Goal: Browse casually: Explore the website without a specific task or goal

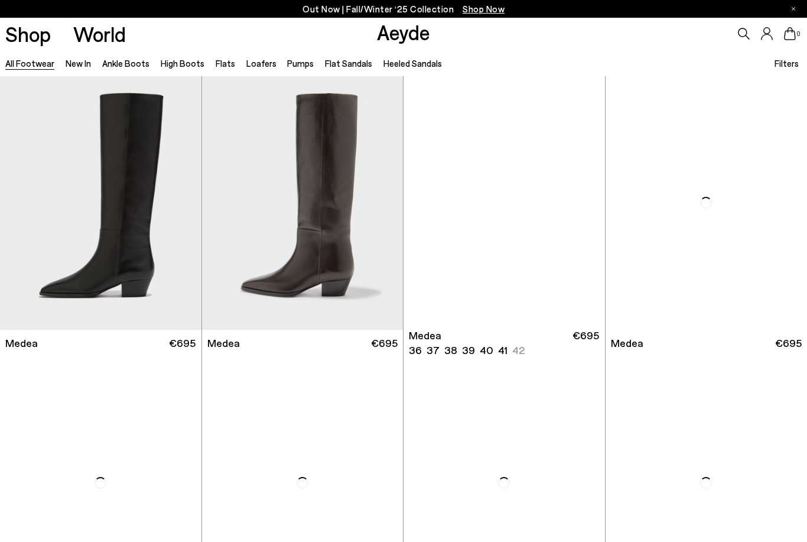
scroll to position [2, 0]
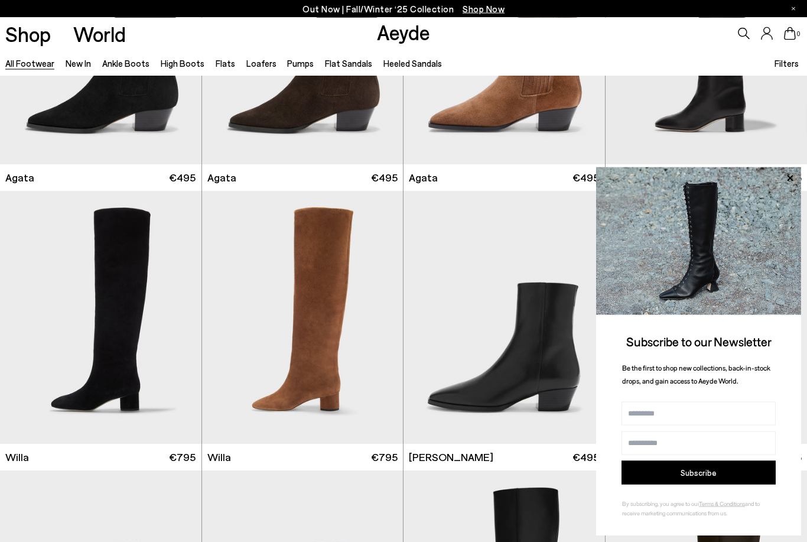
scroll to position [445, 0]
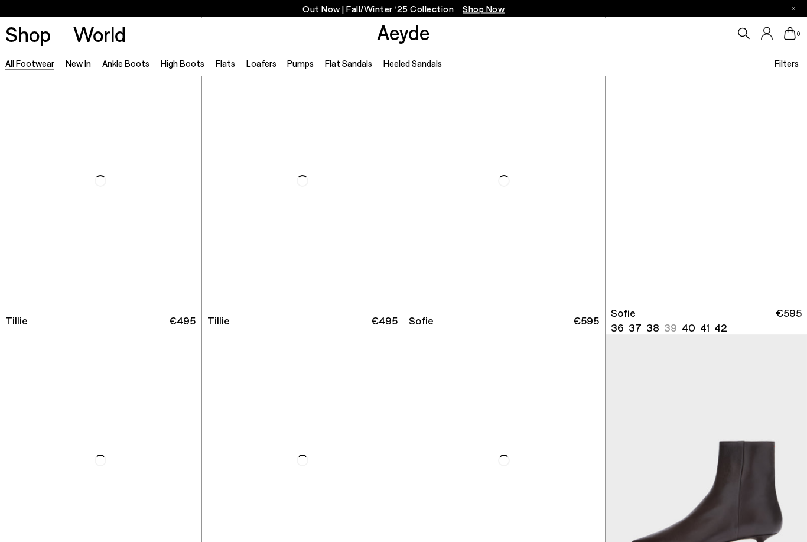
scroll to position [3097, 0]
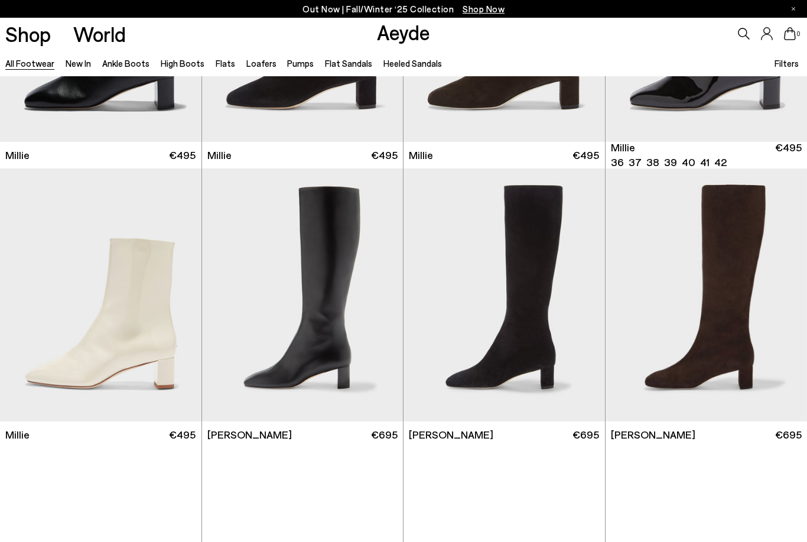
scroll to position [4954, 0]
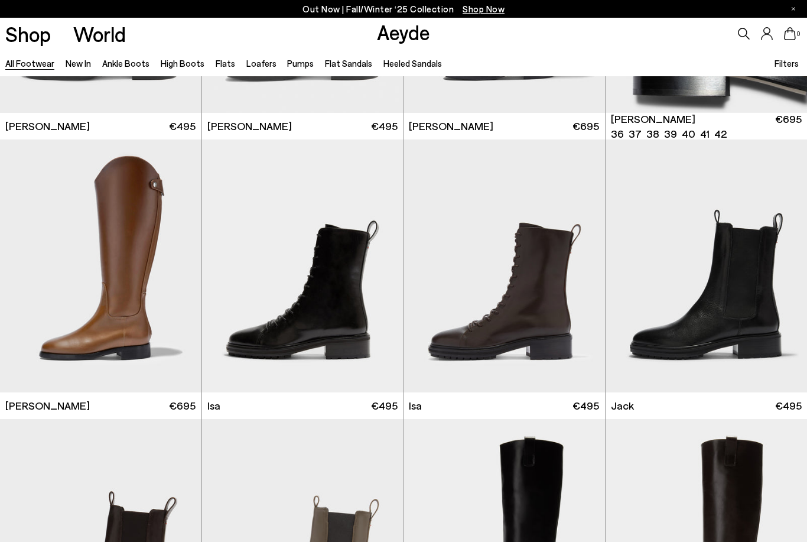
scroll to position [6666, 0]
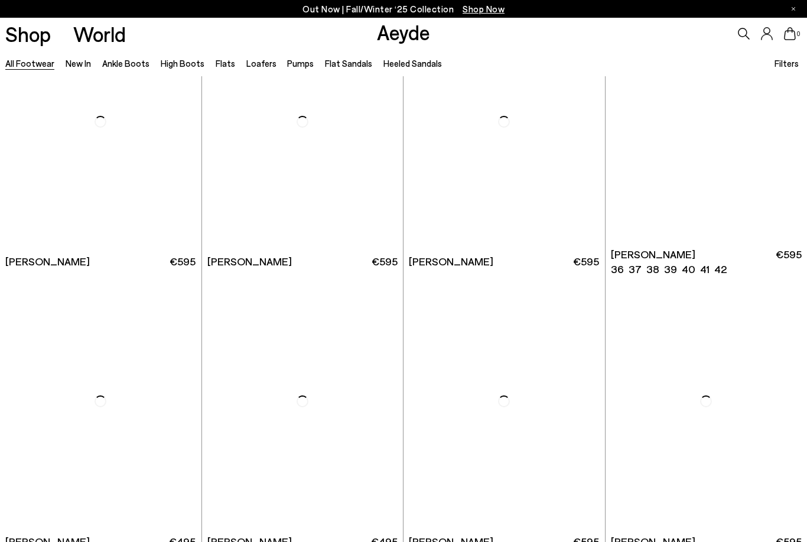
scroll to position [8187, 0]
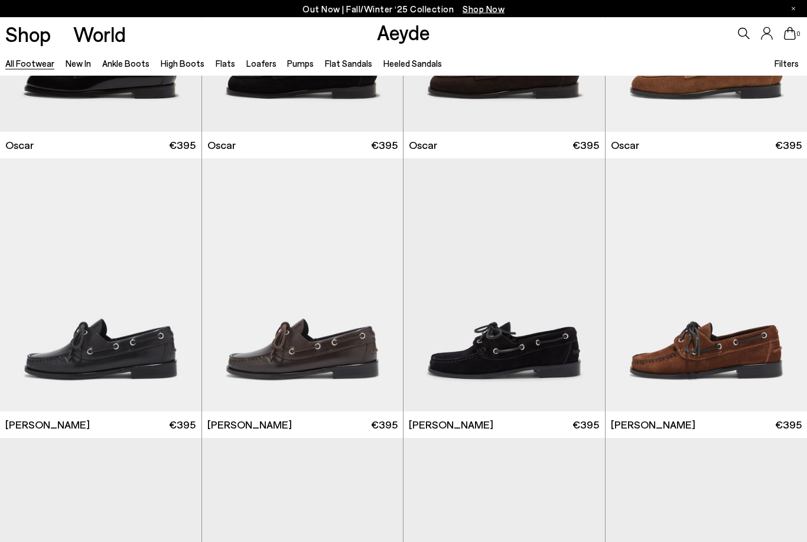
scroll to position [9980, 0]
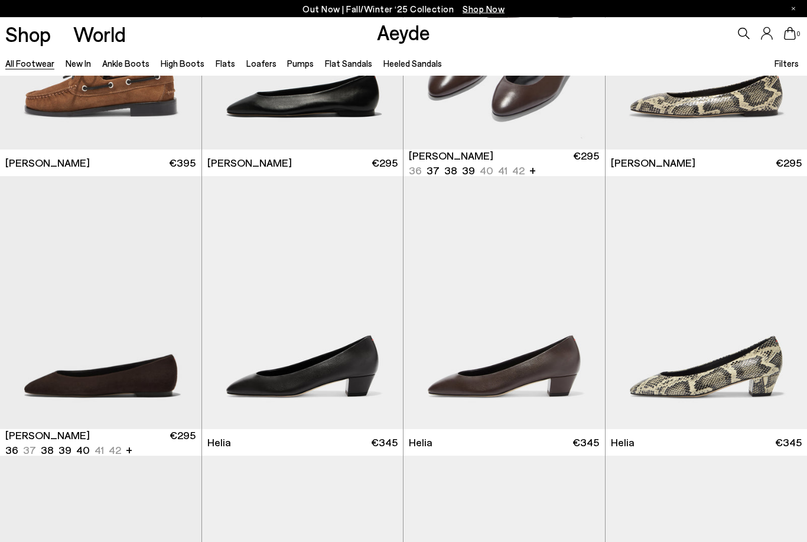
scroll to position [10519, 0]
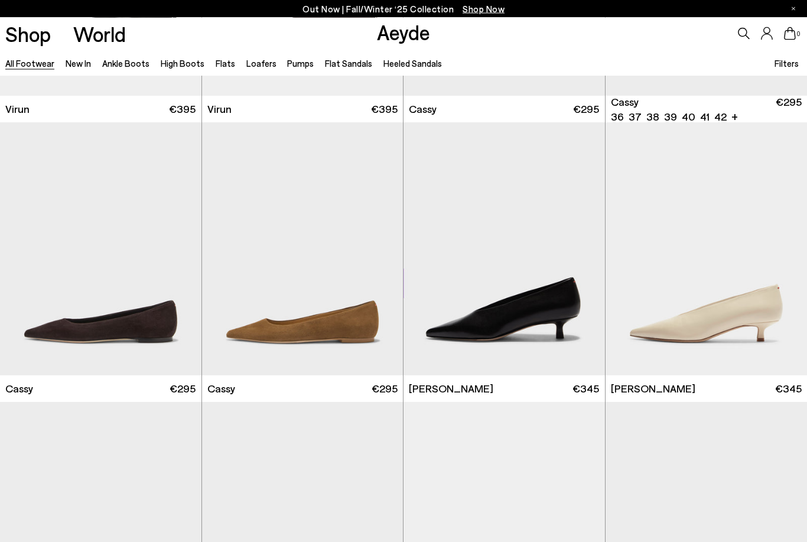
scroll to position [13261, 0]
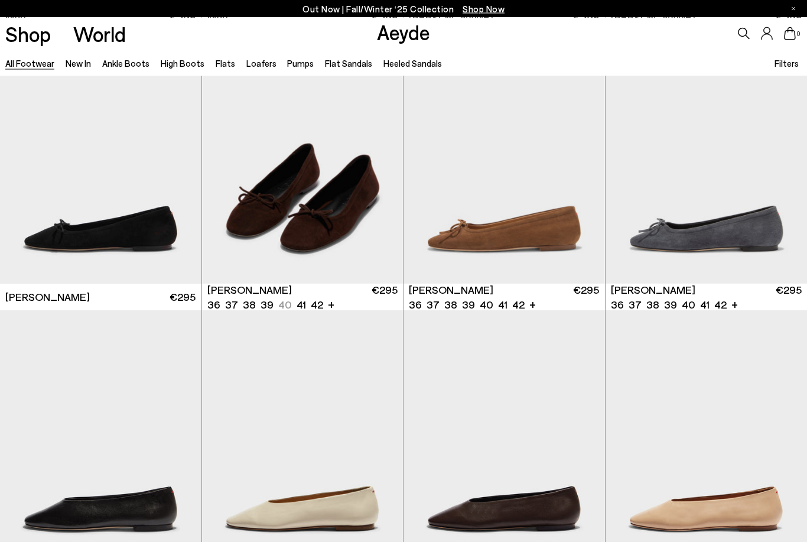
scroll to position [14858, 0]
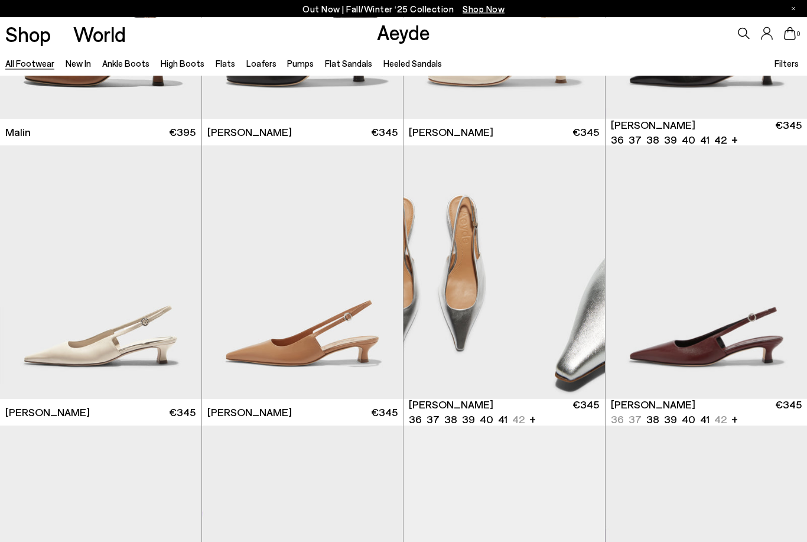
scroll to position [16700, 0]
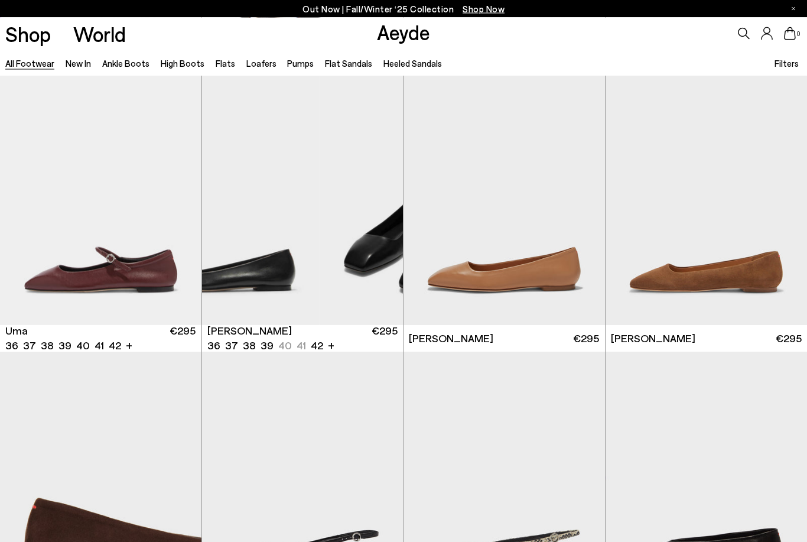
scroll to position [18171, 0]
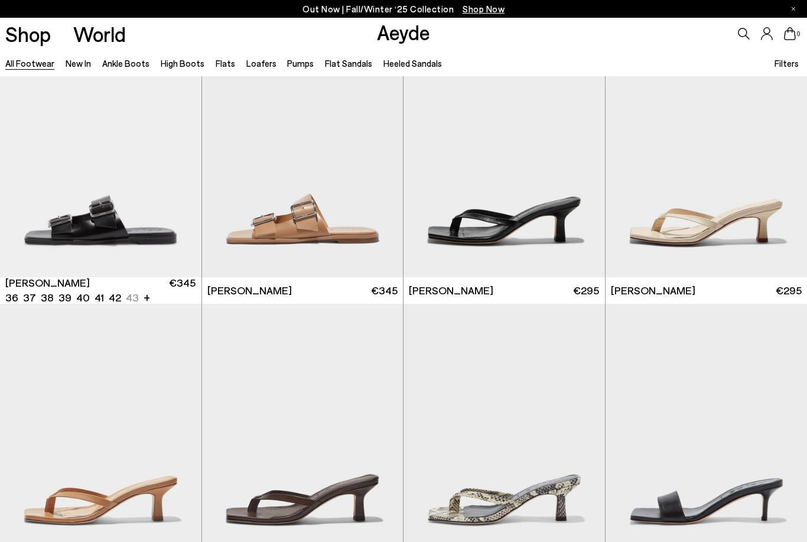
scroll to position [19865, 0]
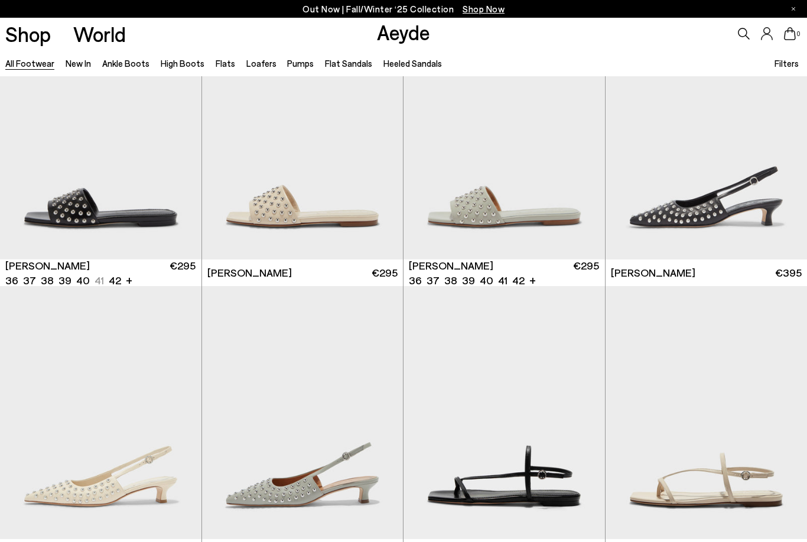
scroll to position [21585, 0]
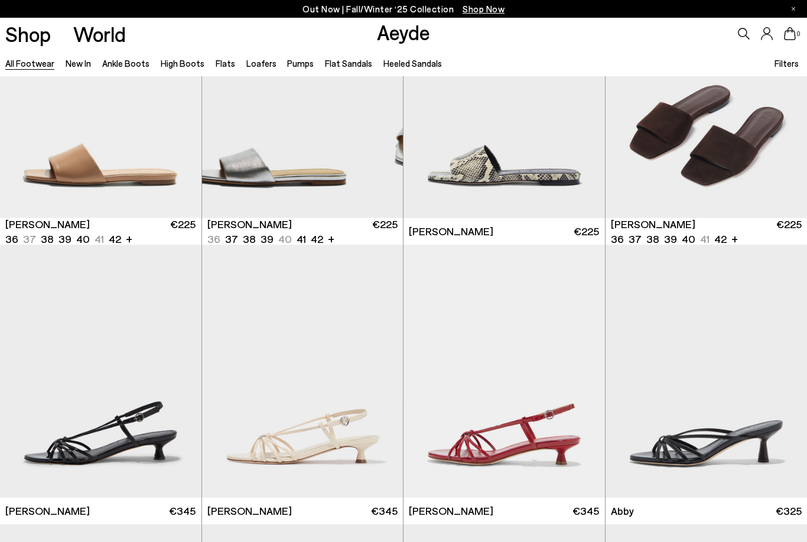
scroll to position [22895, 0]
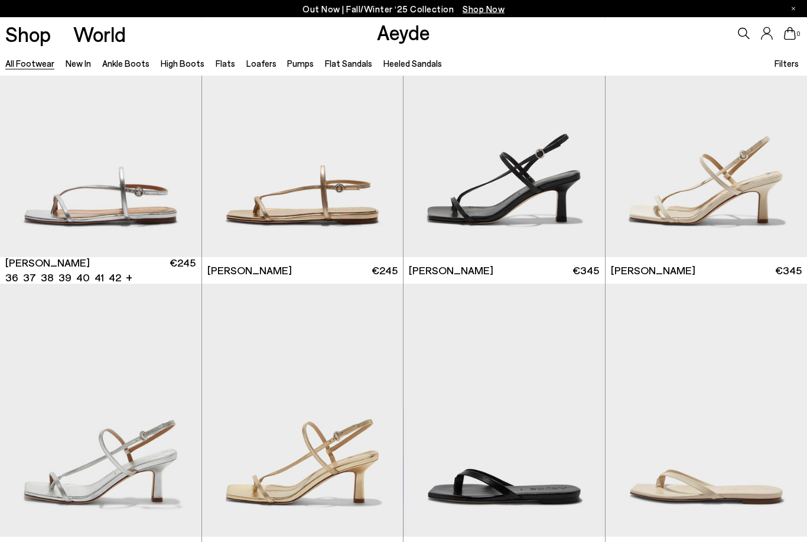
scroll to position [22152, 0]
